Goal: Task Accomplishment & Management: Manage account settings

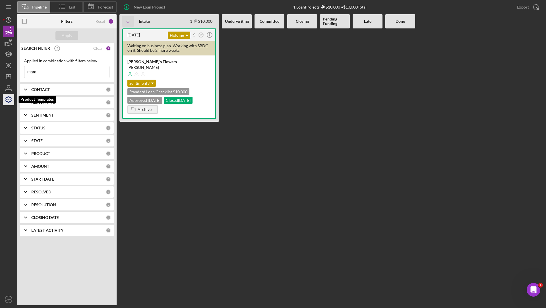
click at [7, 98] on icon "button" at bounding box center [8, 99] width 14 height 14
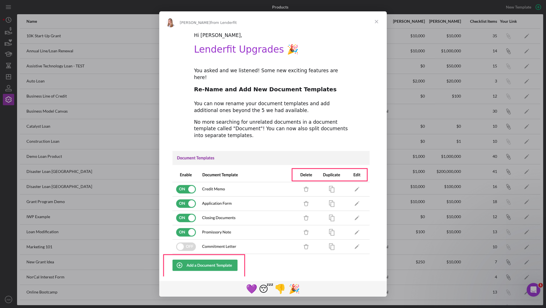
click at [375, 21] on span "Close" at bounding box center [377, 21] width 20 height 20
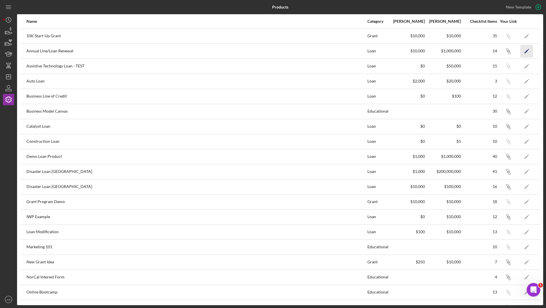
click at [527, 51] on icon "Icon/Edit" at bounding box center [527, 51] width 13 height 13
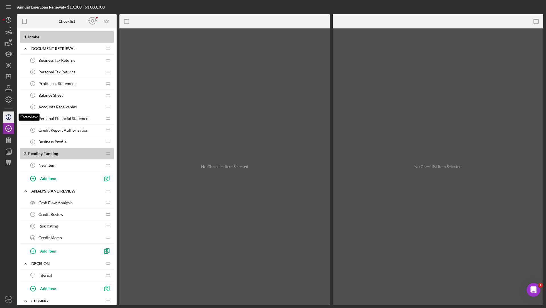
click at [9, 115] on icon "Icon/Info" at bounding box center [8, 117] width 14 height 14
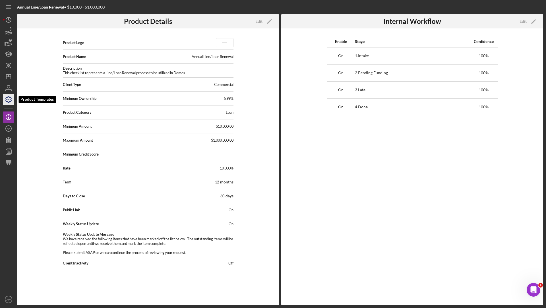
click at [9, 96] on icon "button" at bounding box center [8, 99] width 14 height 14
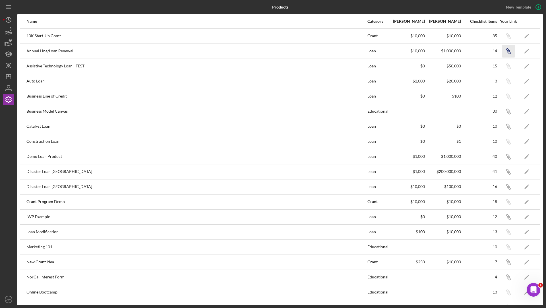
click at [510, 49] on icon "Icon/Link" at bounding box center [508, 51] width 13 height 13
